Goal: Transaction & Acquisition: Purchase product/service

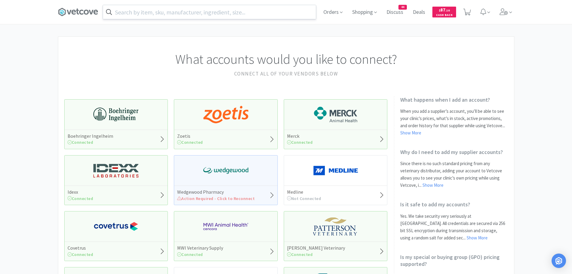
click at [241, 11] on input "text" at bounding box center [209, 12] width 213 height 14
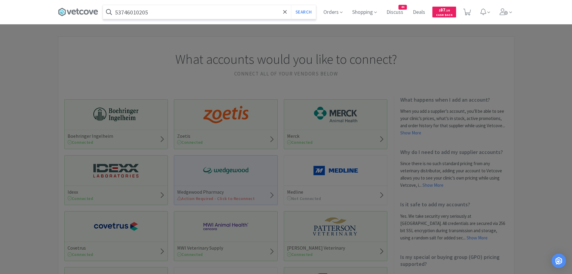
type input "53746010205"
click at [291, 5] on button "Search" at bounding box center [303, 12] width 25 height 14
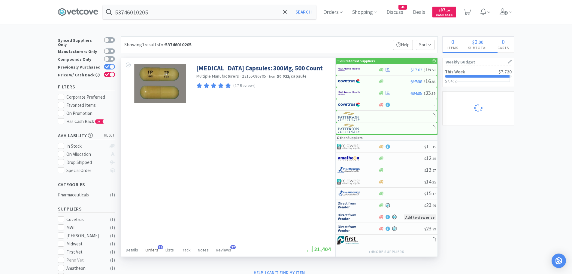
click at [152, 250] on span "Orders" at bounding box center [151, 249] width 13 height 5
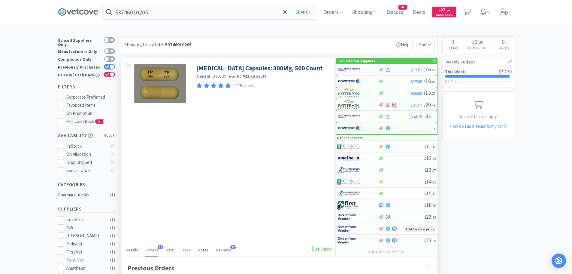
click at [350, 71] on img at bounding box center [349, 69] width 23 height 9
select select "1"
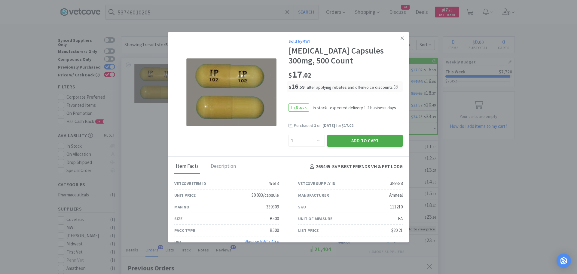
click at [330, 139] on button "Add to Cart" at bounding box center [364, 141] width 75 height 12
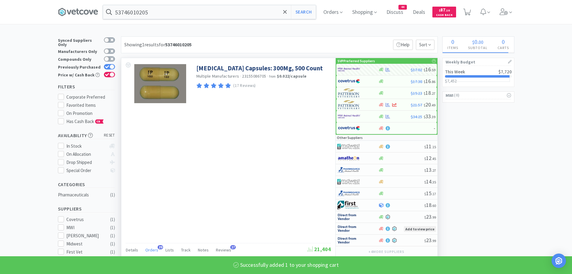
select select "1"
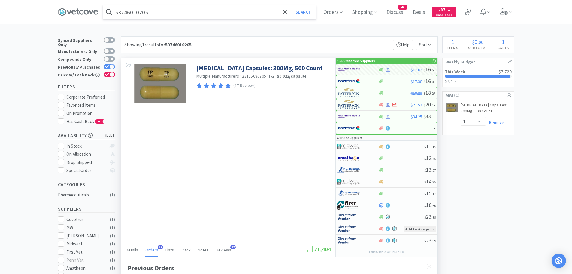
click at [162, 12] on input "53746010205" at bounding box center [209, 12] width 213 height 14
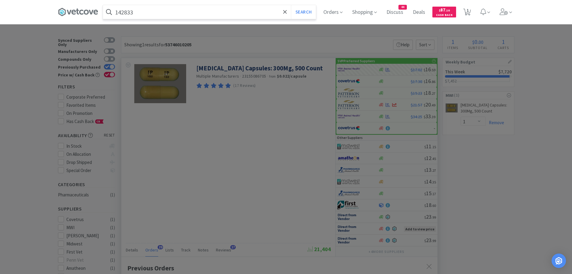
type input "142833"
click at [291, 5] on button "Search" at bounding box center [303, 12] width 25 height 14
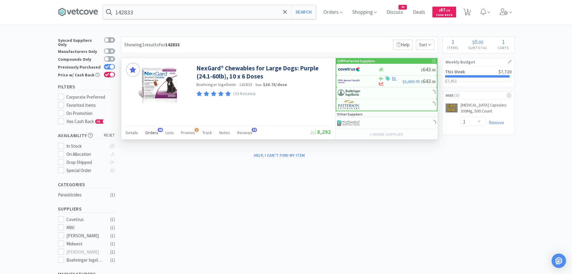
click at [158, 130] on span "48" at bounding box center [160, 130] width 5 height 4
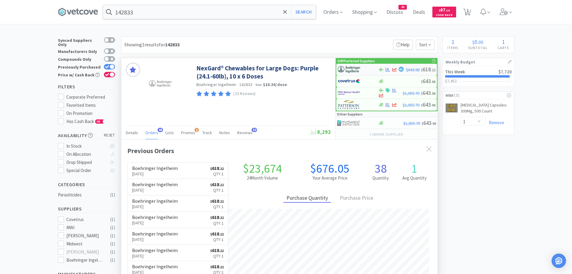
scroll to position [161, 316]
click at [350, 69] on img at bounding box center [349, 69] width 23 height 9
select select "1"
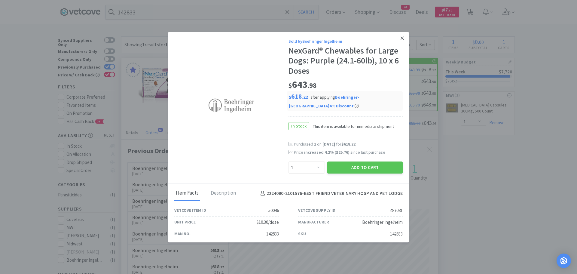
click at [400, 38] on icon at bounding box center [401, 37] width 3 height 3
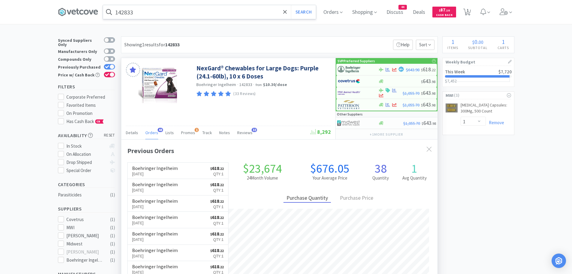
click at [158, 11] on input "142833" at bounding box center [209, 12] width 213 height 14
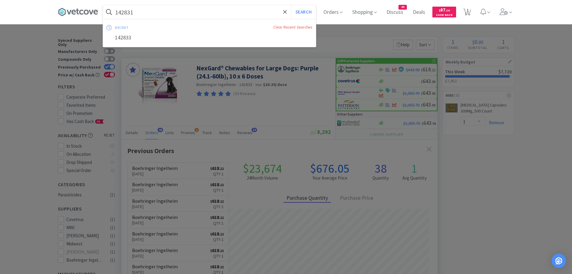
type input "142831"
click at [291, 5] on button "Search" at bounding box center [303, 12] width 25 height 14
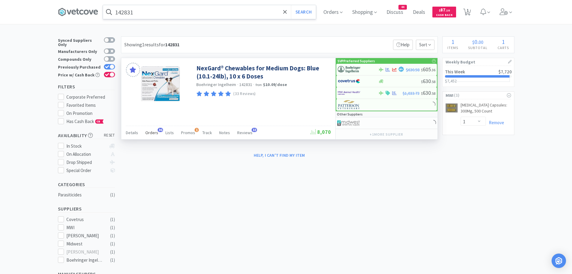
click at [156, 132] on span "Orders" at bounding box center [151, 132] width 13 height 5
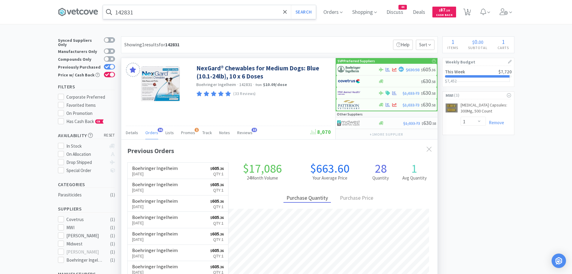
scroll to position [161, 316]
click at [351, 68] on img at bounding box center [349, 69] width 23 height 9
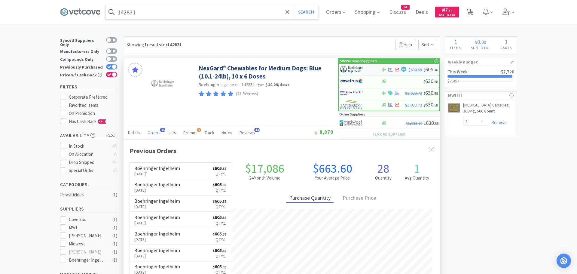
select select "1"
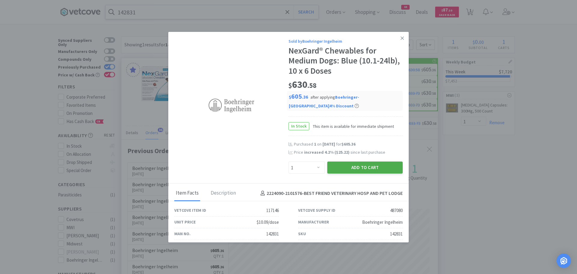
click at [332, 164] on button "Add to Cart" at bounding box center [364, 167] width 75 height 12
select select "1"
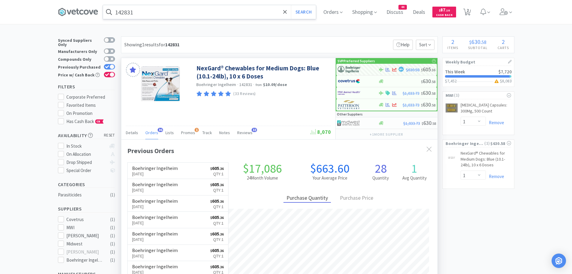
click at [201, 12] on input "142831" at bounding box center [209, 12] width 213 height 14
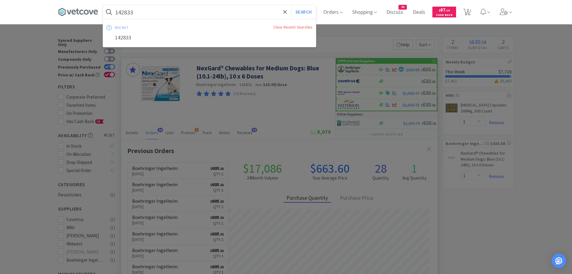
type input "142833"
click at [291, 5] on button "Search" at bounding box center [303, 12] width 25 height 14
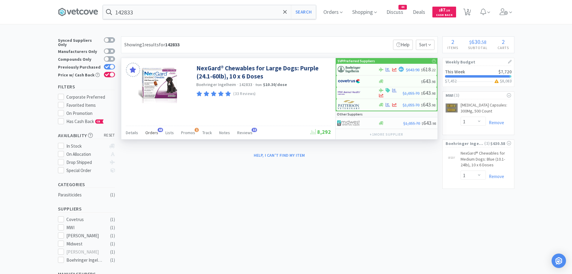
click at [155, 130] on span "Orders" at bounding box center [151, 132] width 13 height 5
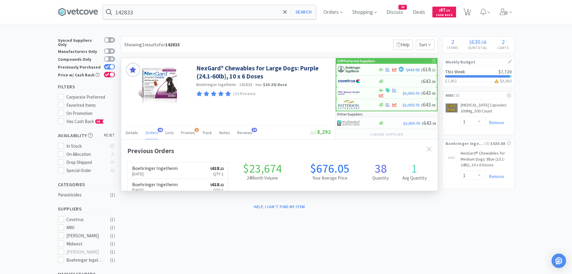
scroll to position [161, 316]
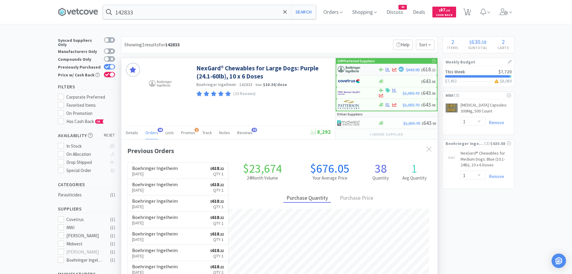
click at [352, 68] on img at bounding box center [349, 69] width 23 height 9
select select "1"
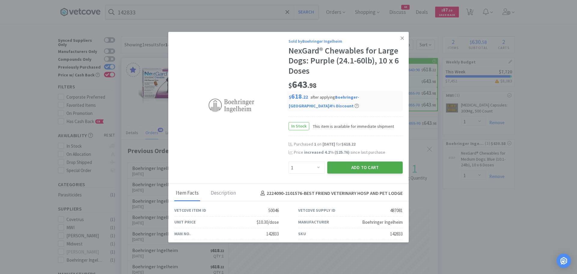
click at [335, 166] on button "Add to Cart" at bounding box center [364, 167] width 75 height 12
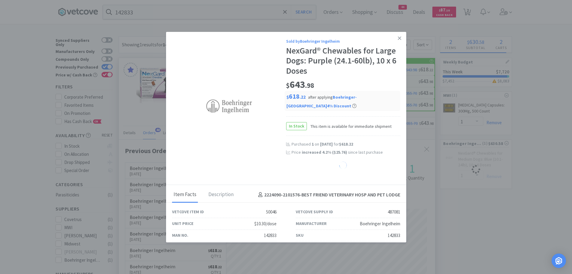
select select "1"
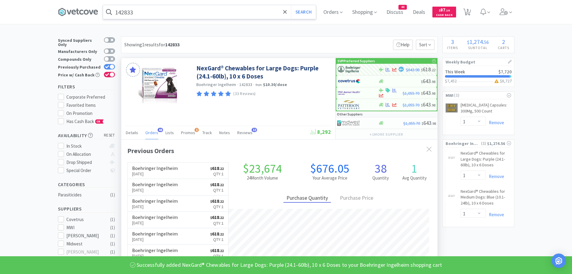
click at [181, 14] on input "142833" at bounding box center [209, 12] width 213 height 14
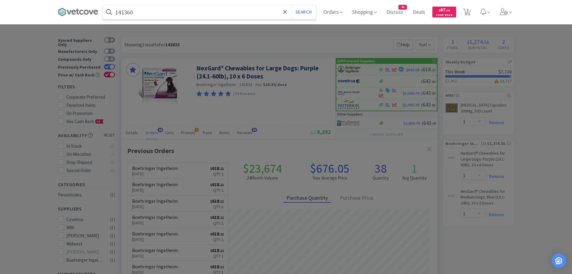
type input "141360"
click at [291, 5] on button "Search" at bounding box center [303, 12] width 25 height 14
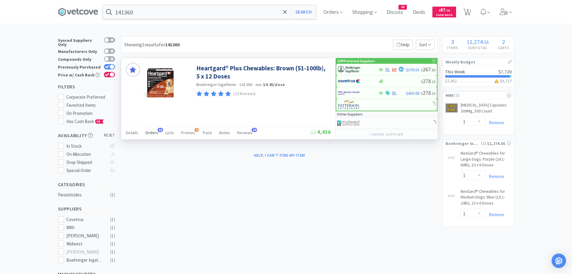
click at [153, 133] on span "Orders" at bounding box center [151, 132] width 13 height 5
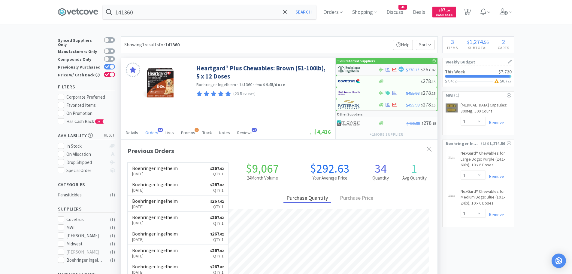
scroll to position [161, 316]
click at [357, 69] on img at bounding box center [349, 69] width 23 height 9
select select "1"
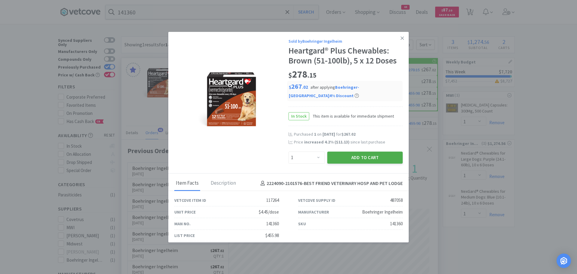
click at [334, 151] on button "Add to Cart" at bounding box center [364, 157] width 75 height 12
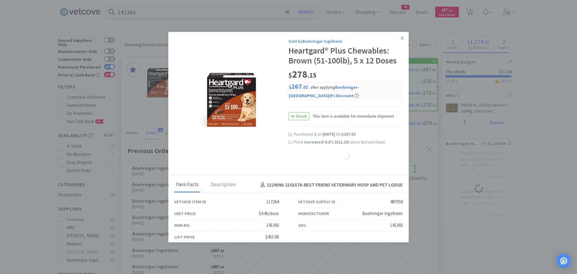
select select "1"
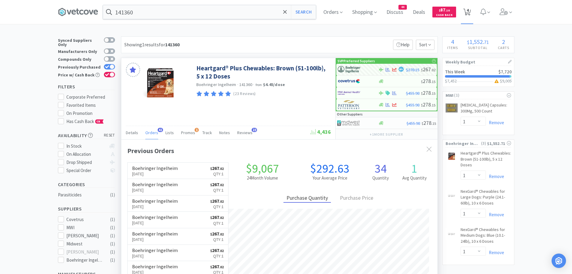
click at [469, 12] on span "4" at bounding box center [468, 10] width 2 height 24
select select "1"
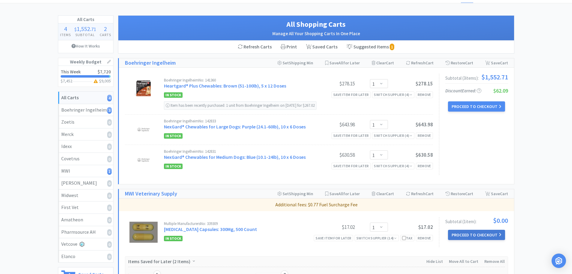
scroll to position [20, 0]
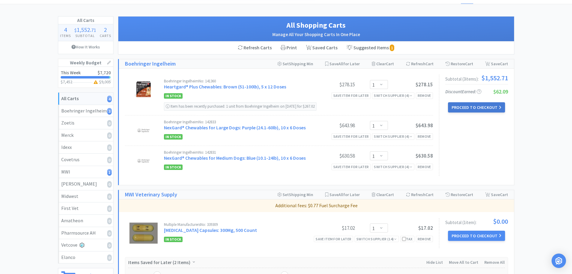
click at [473, 105] on button "Proceed to Checkout" at bounding box center [476, 107] width 57 height 10
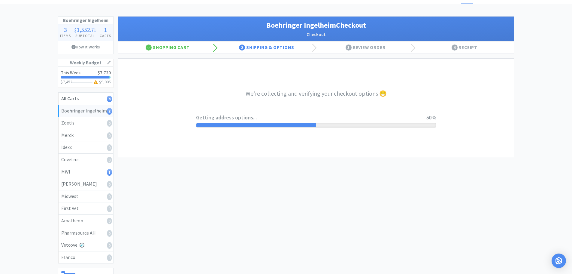
select select "invoice"
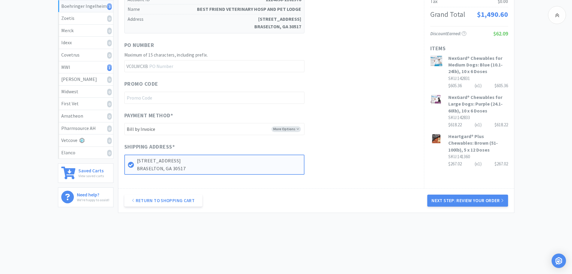
scroll to position [125, 0]
click at [453, 197] on button "Next Step: Review Your Order" at bounding box center [467, 200] width 80 height 12
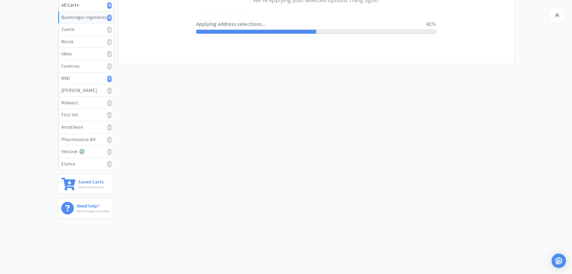
scroll to position [0, 0]
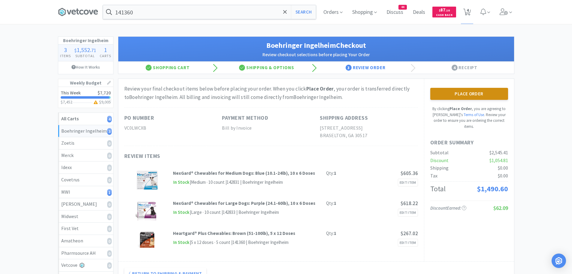
click at [498, 92] on button "Place Order" at bounding box center [469, 94] width 78 height 12
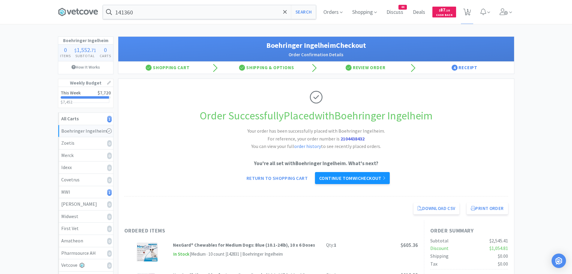
click at [377, 177] on link "Continue to MWI checkout" at bounding box center [352, 178] width 75 height 12
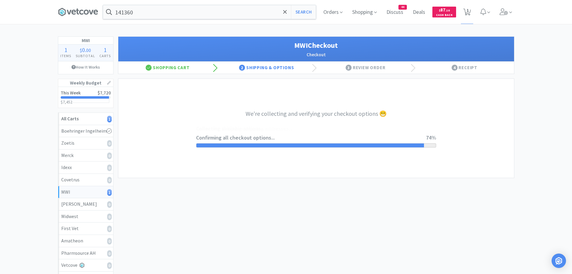
select select "STD_"
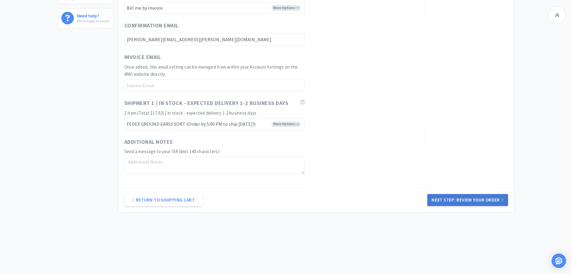
click at [442, 198] on button "Next Step: Review Your Order" at bounding box center [467, 200] width 80 height 12
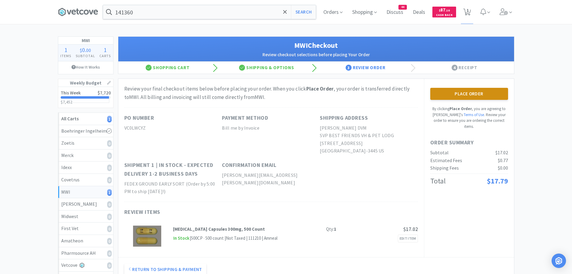
click at [477, 97] on button "Place Order" at bounding box center [469, 94] width 78 height 12
